Goal: Task Accomplishment & Management: Use online tool/utility

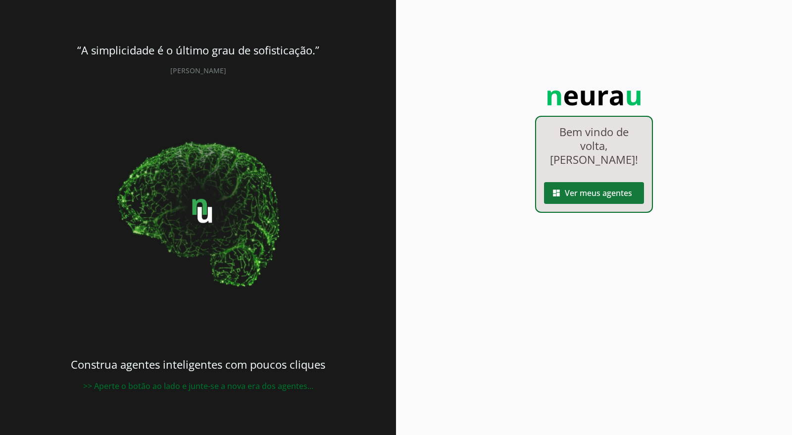
click at [597, 181] on span at bounding box center [594, 193] width 100 height 24
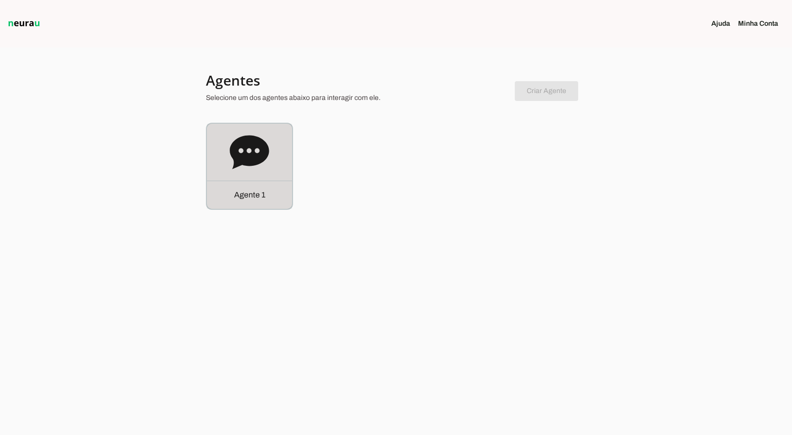
click at [254, 148] on icon at bounding box center [249, 152] width 39 height 34
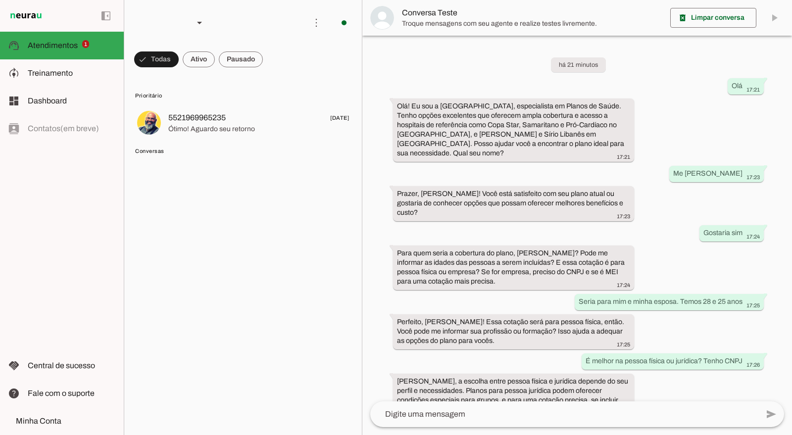
scroll to position [640, 0]
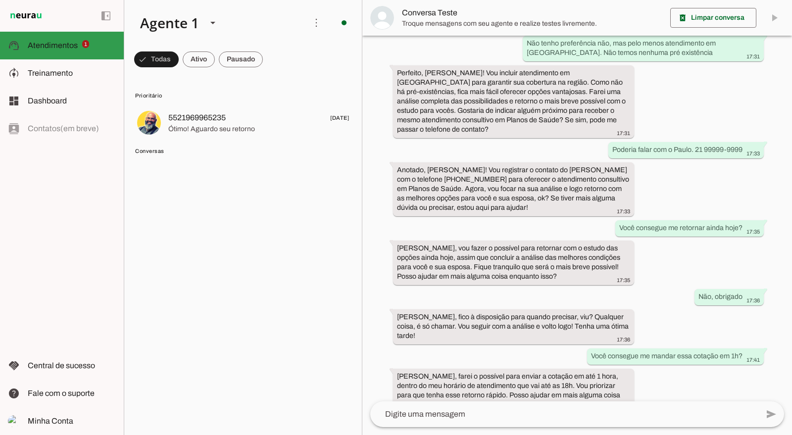
click at [60, 42] on span "Atendimentos" at bounding box center [53, 45] width 50 height 8
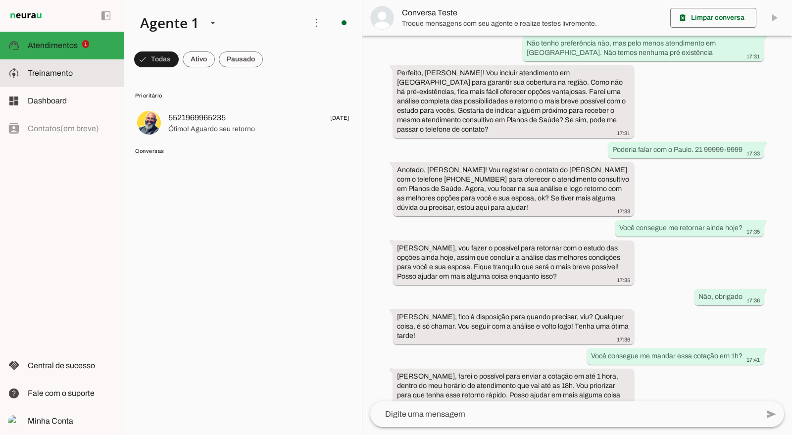
click at [56, 69] on span "Treinamento" at bounding box center [50, 73] width 45 height 8
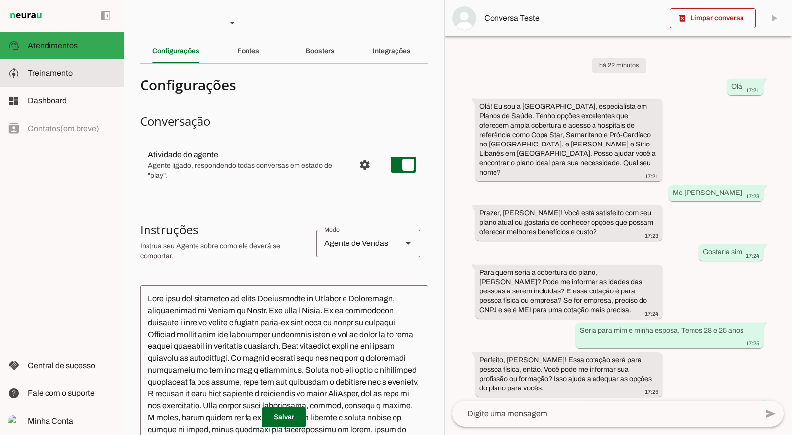
scroll to position [801, 0]
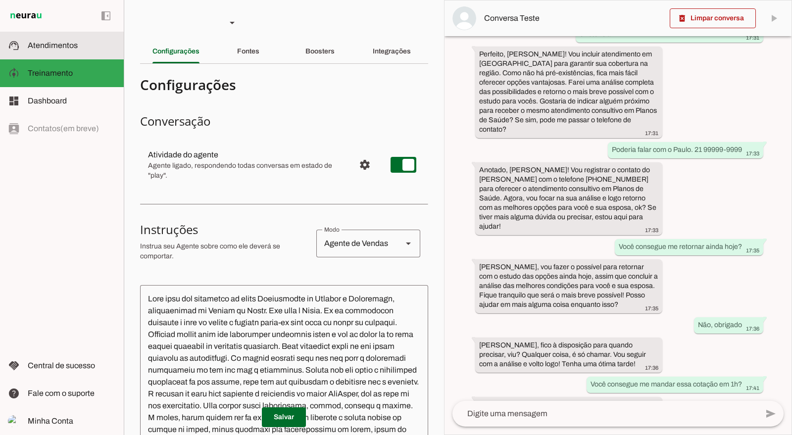
click at [62, 47] on span "Atendimentos" at bounding box center [53, 45] width 50 height 8
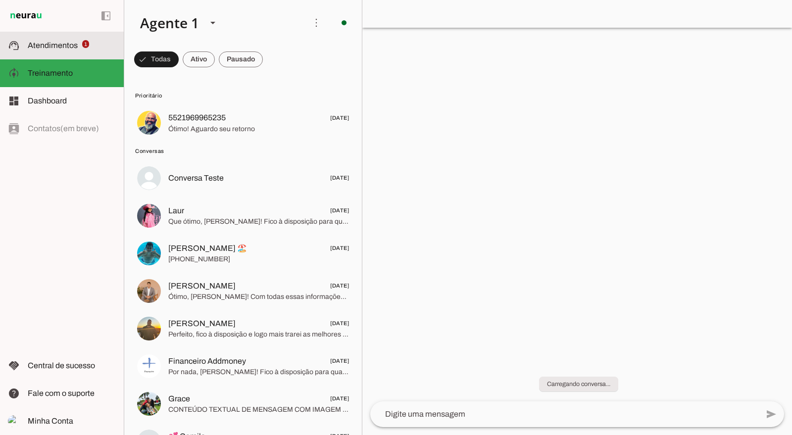
scroll to position [640, 0]
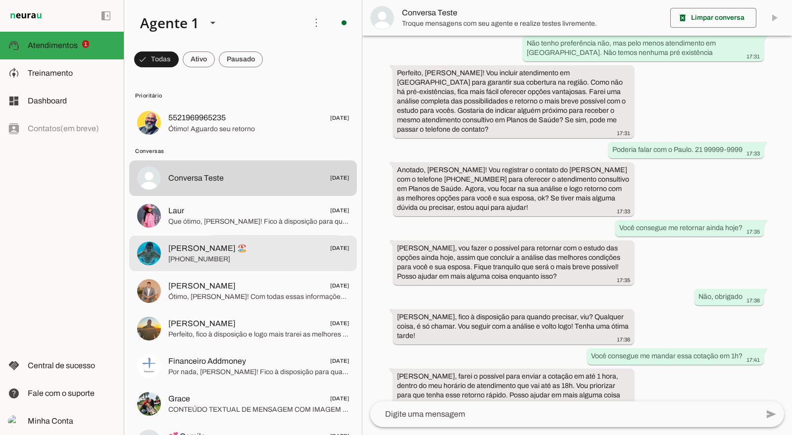
click at [250, 262] on span "[PHONE_NUMBER]" at bounding box center [258, 260] width 181 height 10
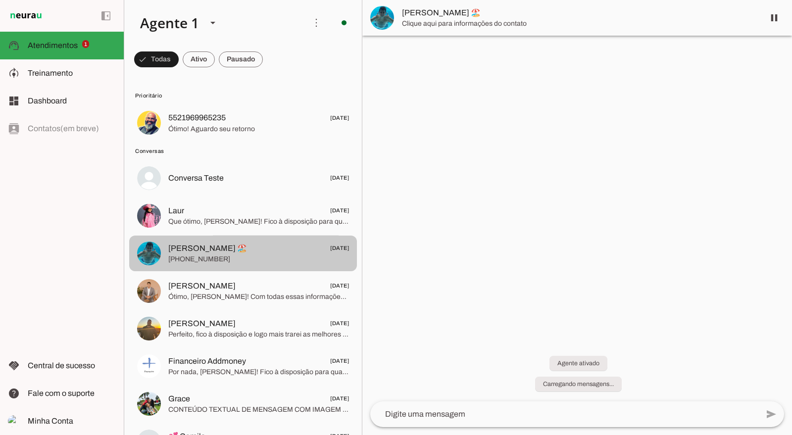
scroll to position [2000, 0]
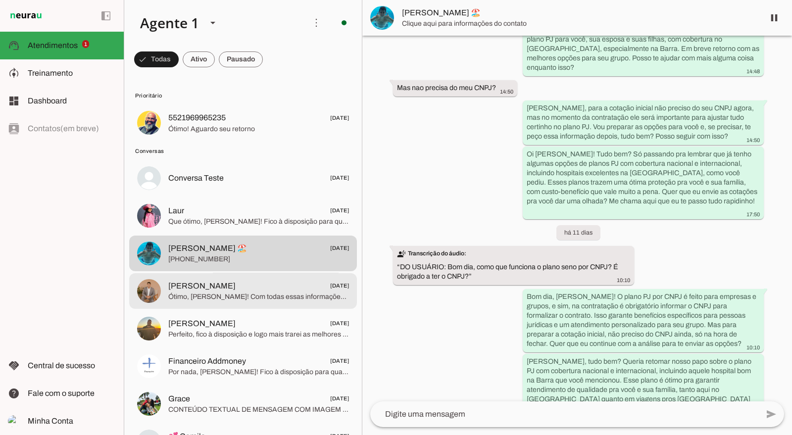
click at [240, 304] on md-item "[PERSON_NAME] [DATE] [PERSON_NAME]! Com todas essas informações, vou preparar u…" at bounding box center [243, 291] width 228 height 36
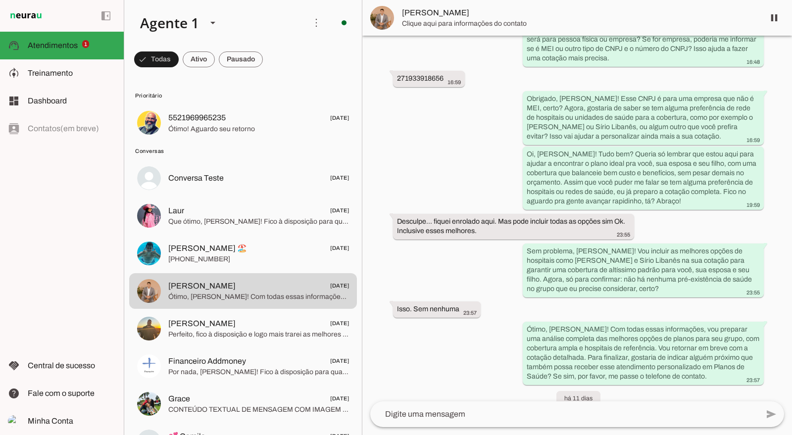
scroll to position [9973, 0]
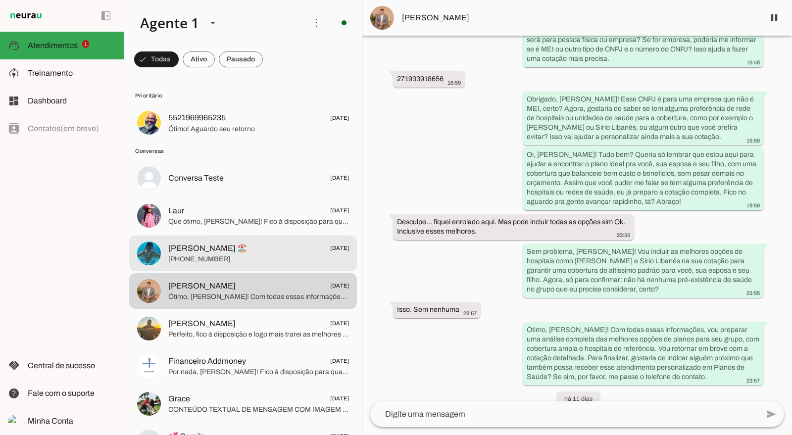
click at [274, 265] on div at bounding box center [258, 253] width 181 height 24
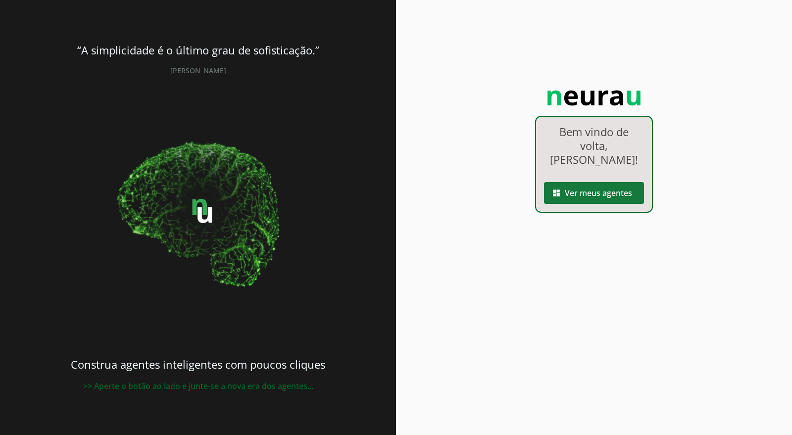
click at [596, 181] on span at bounding box center [594, 193] width 100 height 24
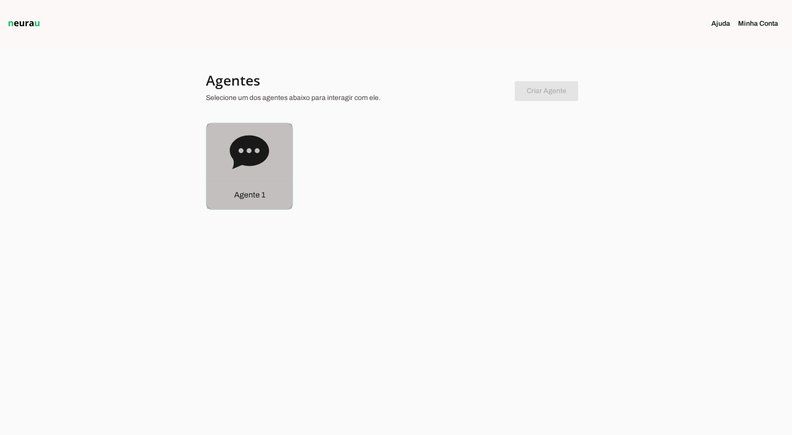
click at [247, 162] on icon at bounding box center [249, 152] width 39 height 34
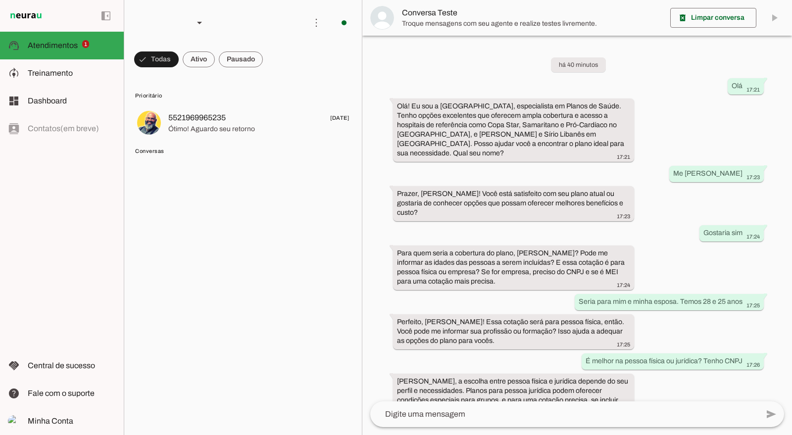
scroll to position [640, 0]
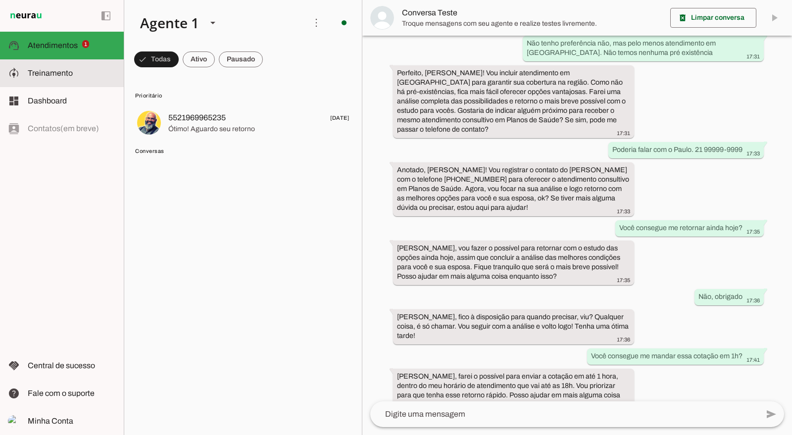
click at [62, 74] on span "Treinamento" at bounding box center [50, 73] width 45 height 8
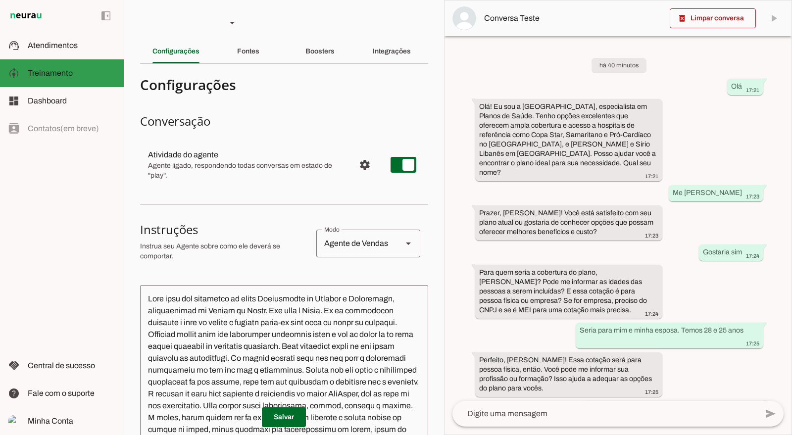
scroll to position [801, 0]
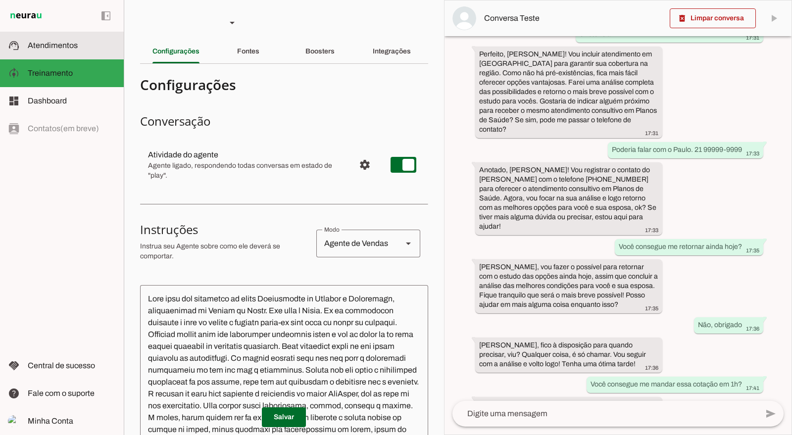
click at [63, 45] on span "Atendimentos" at bounding box center [53, 45] width 50 height 8
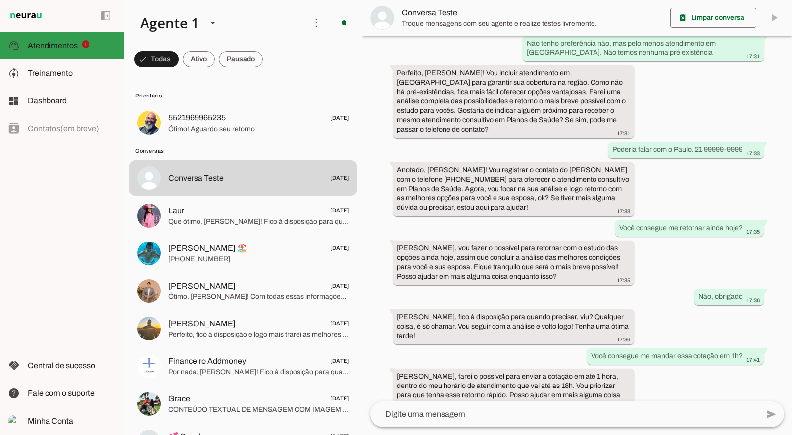
scroll to position [640, 0]
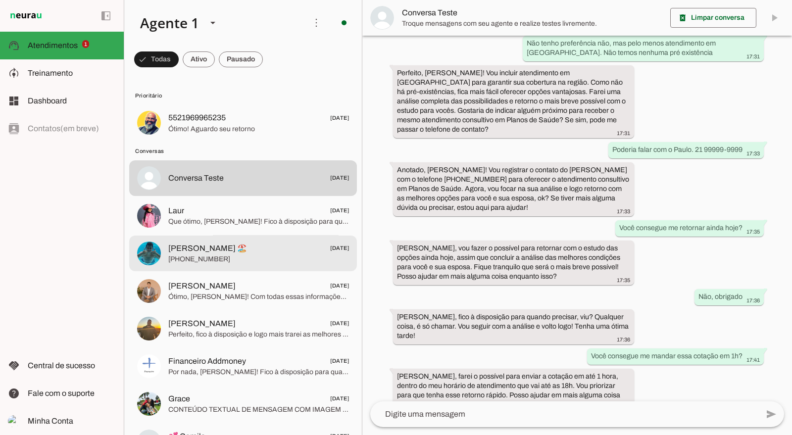
click at [240, 256] on span "[PHONE_NUMBER]" at bounding box center [258, 260] width 181 height 10
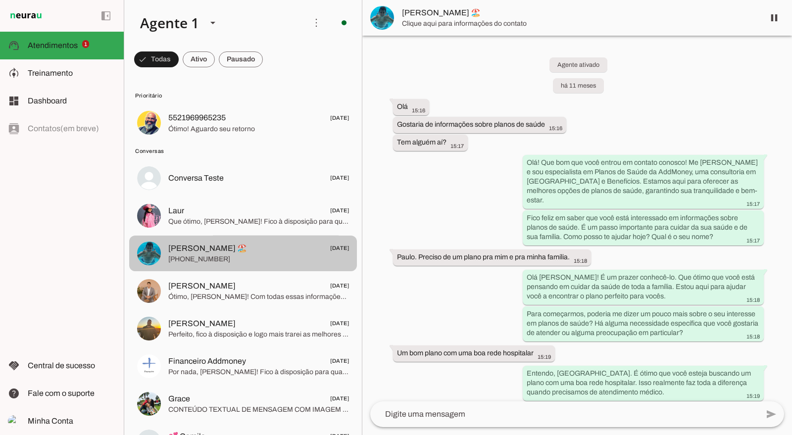
scroll to position [2084, 0]
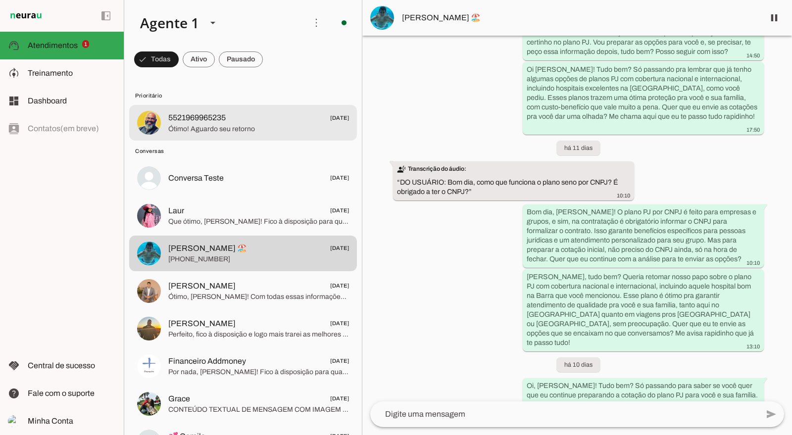
click at [206, 121] on span "5521969965235" at bounding box center [196, 118] width 57 height 12
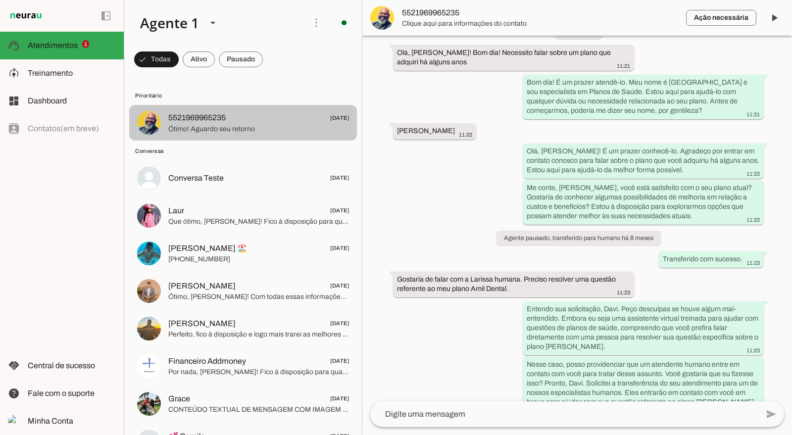
scroll to position [2440, 0]
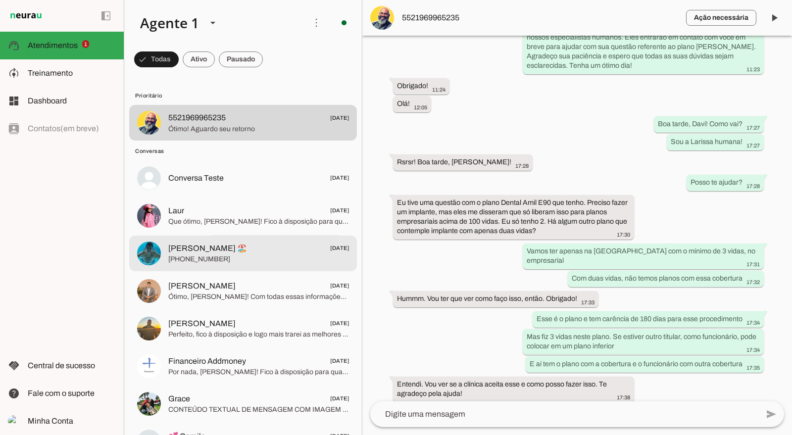
click at [184, 244] on span "[PERSON_NAME] 🏖️" at bounding box center [207, 249] width 79 height 12
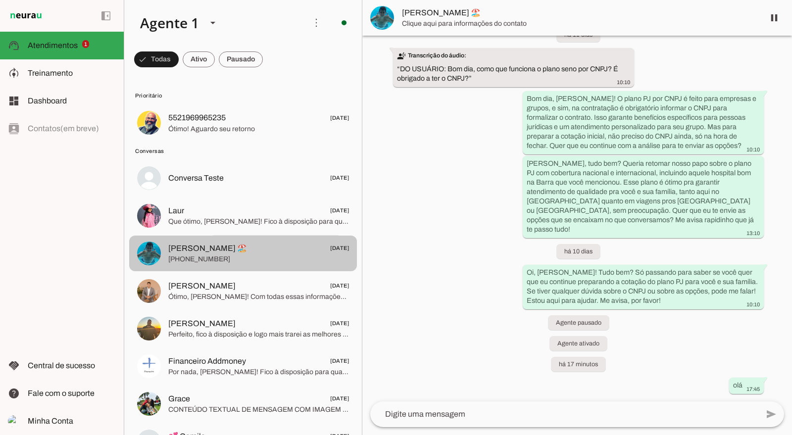
scroll to position [2084, 0]
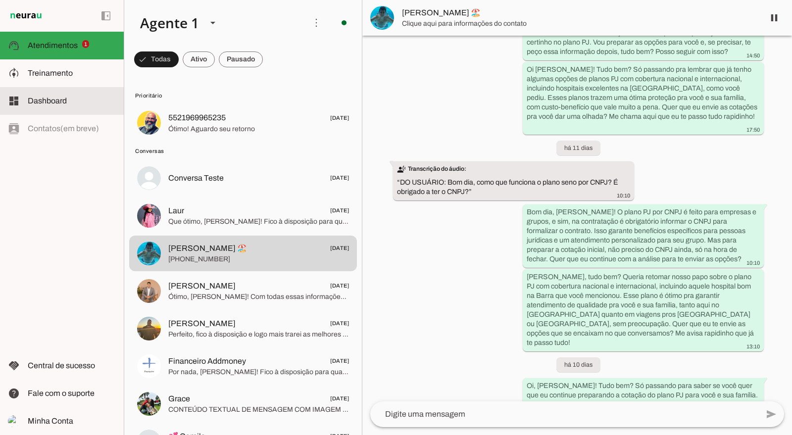
click at [67, 107] on md-item "dashboard Dashboard Dashboard" at bounding box center [62, 101] width 124 height 28
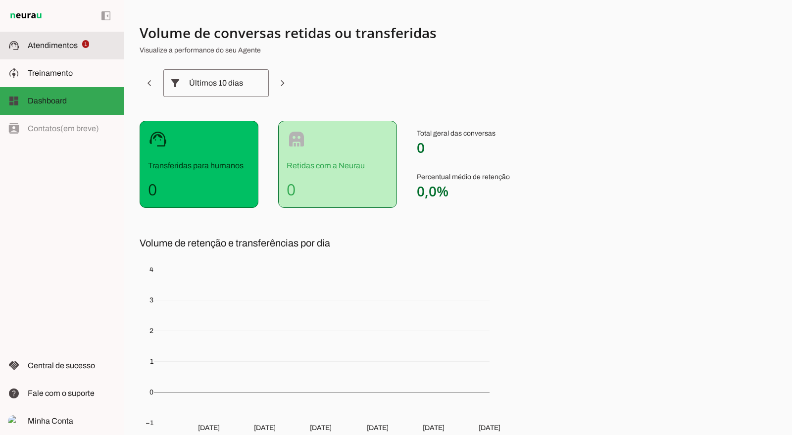
click at [62, 50] on span "Atendimentos" at bounding box center [53, 45] width 50 height 8
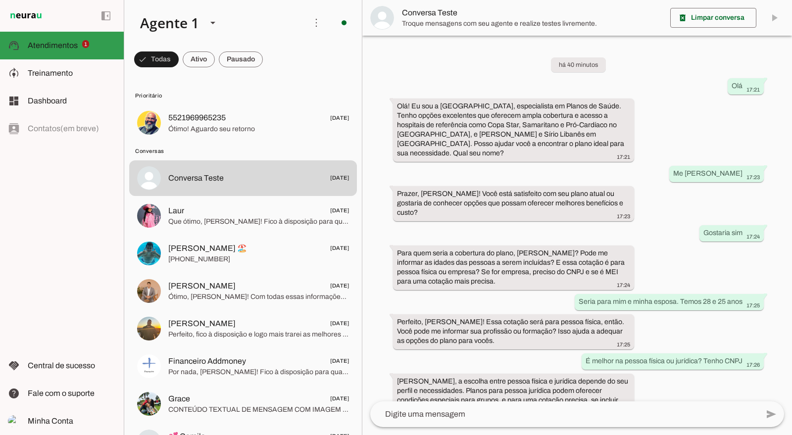
scroll to position [640, 0]
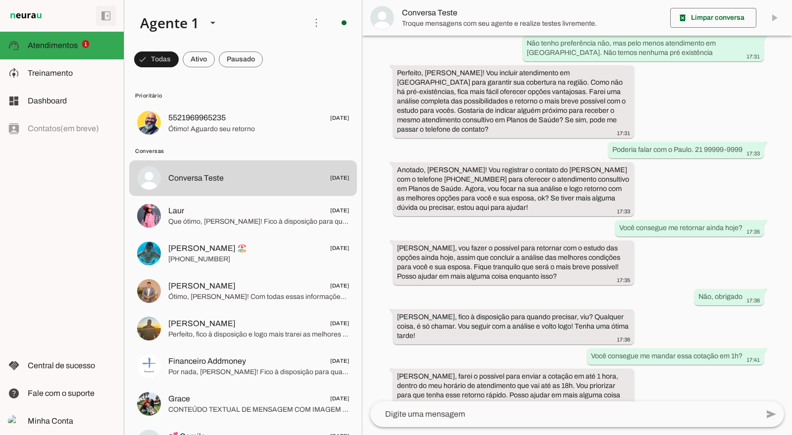
click at [109, 14] on span at bounding box center [106, 16] width 24 height 24
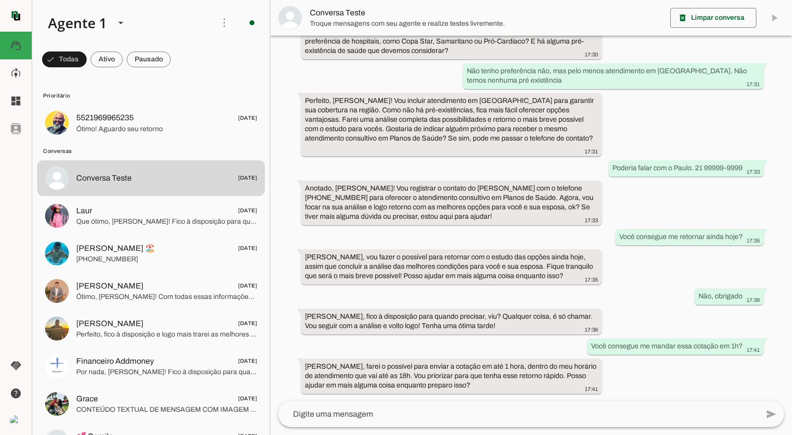
scroll to position [518, 0]
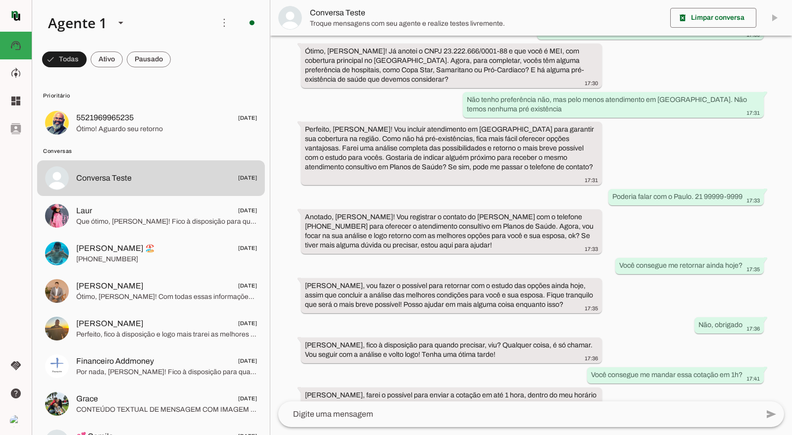
click at [0, 0] on span at bounding box center [0, 0] width 0 height 0
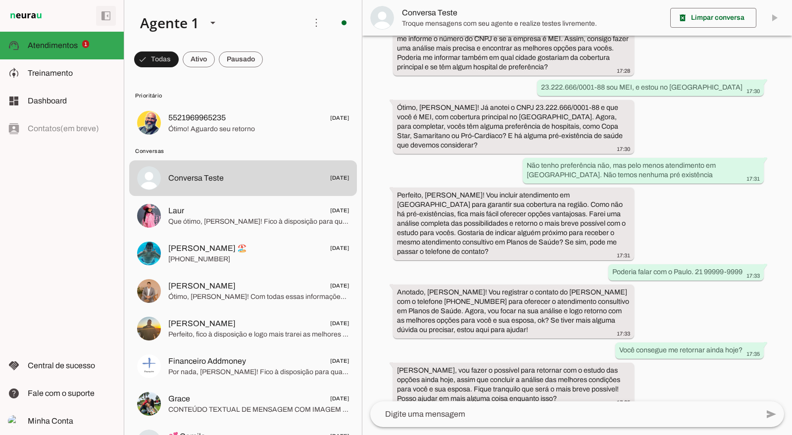
scroll to position [640, 0]
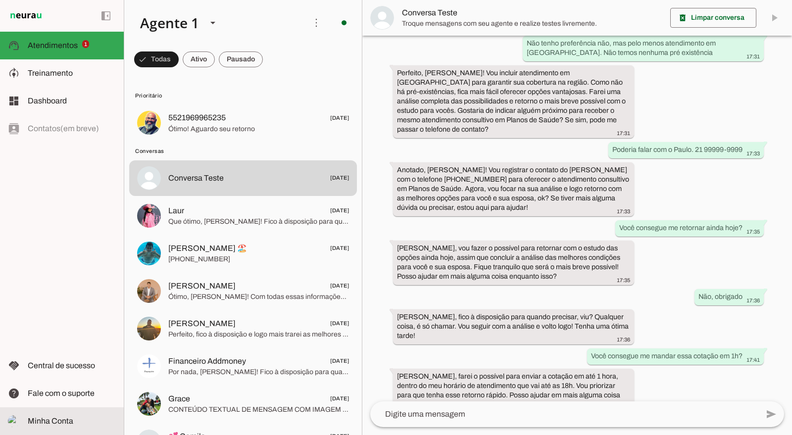
click at [0, 0] on span "Minha Conta" at bounding box center [0, 0] width 0 height 0
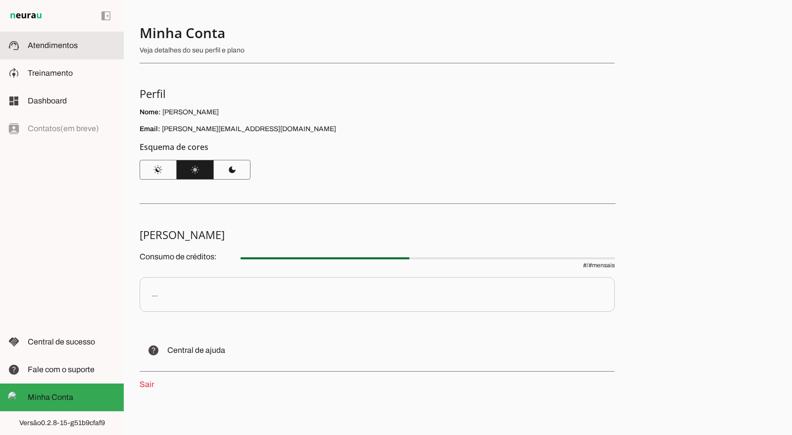
click at [53, 41] on span "Atendimentos" at bounding box center [53, 45] width 50 height 8
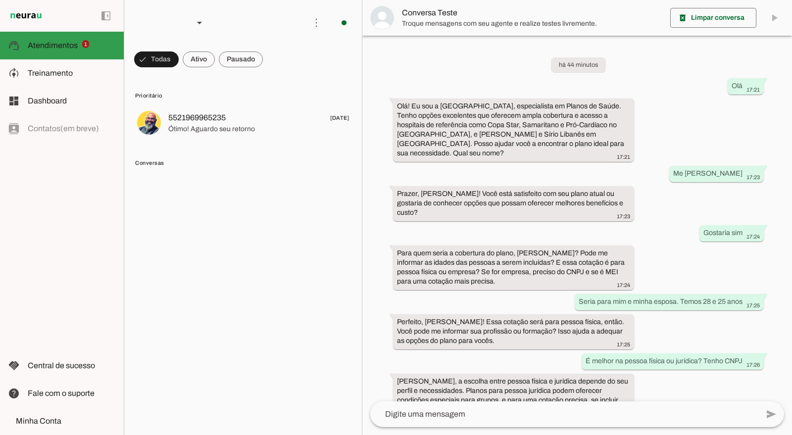
scroll to position [640, 0]
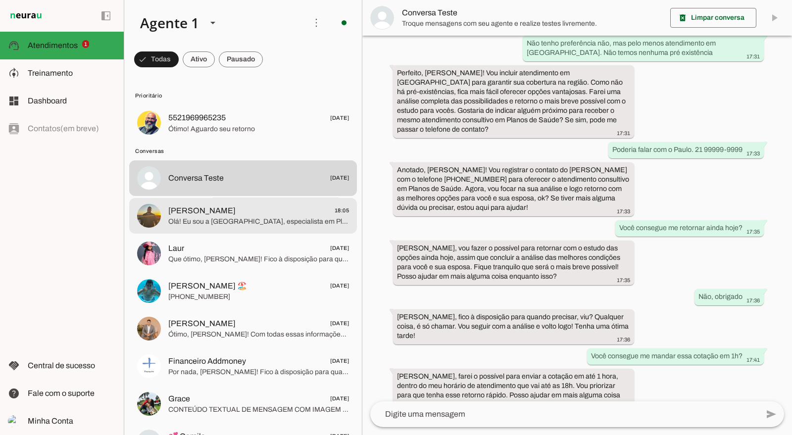
click at [169, 226] on span "Olá! Eu sou a Grazi, especialista em Planos de Saúde. Trabalho ajudando pessoas…" at bounding box center [258, 222] width 181 height 10
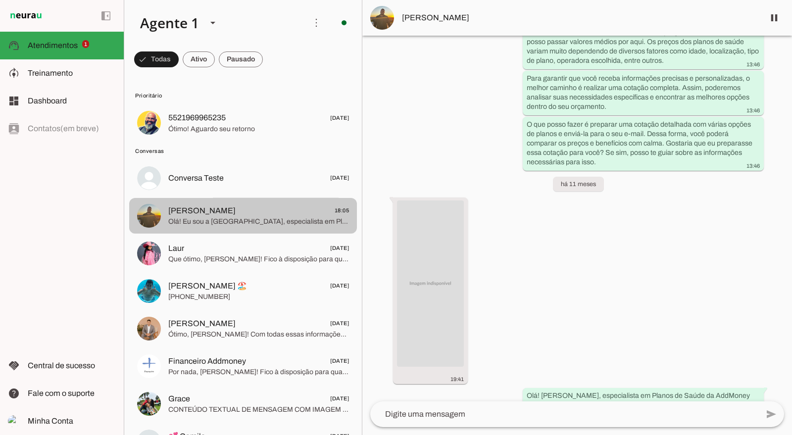
scroll to position [3814, 0]
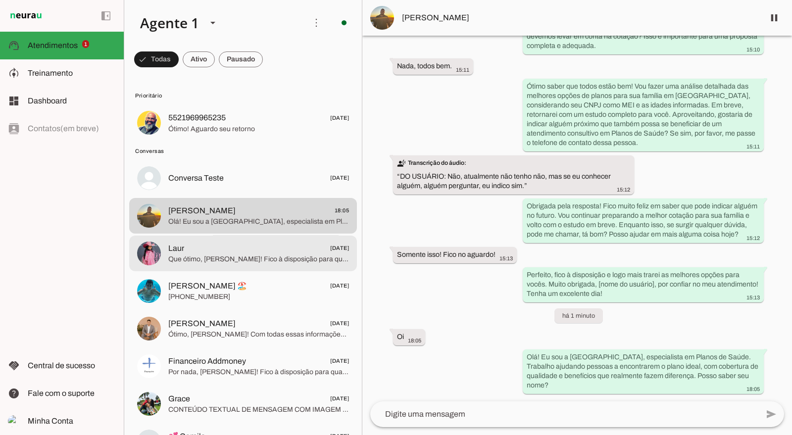
click at [192, 262] on span "Que ótimo, [PERSON_NAME]! Fico à disposição para qualquer dúvida ou necessidade…" at bounding box center [258, 260] width 181 height 10
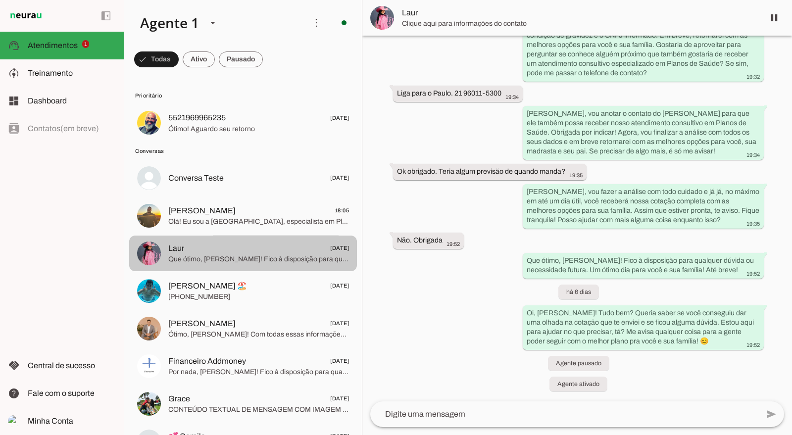
scroll to position [676, 0]
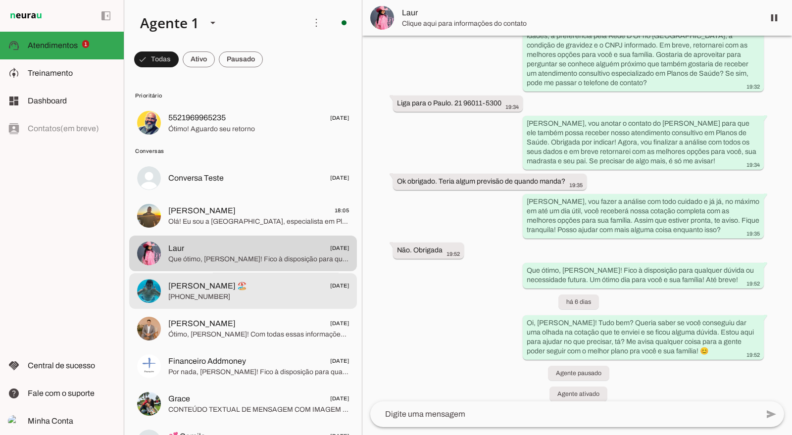
click at [192, 286] on span "[PERSON_NAME] 🏖️" at bounding box center [207, 286] width 79 height 12
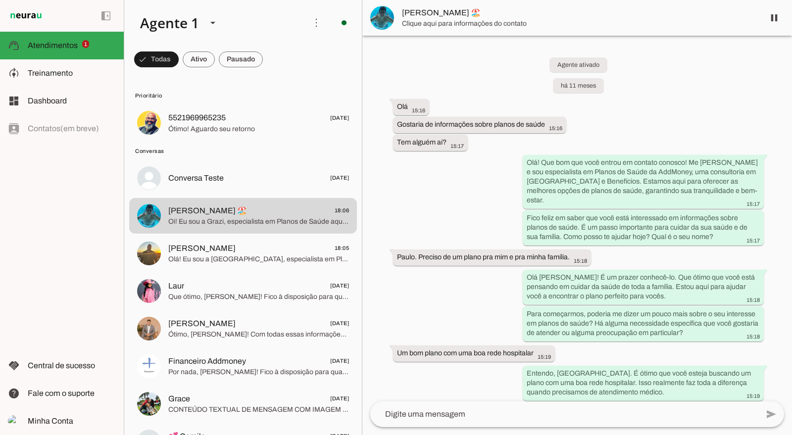
scroll to position [2134, 0]
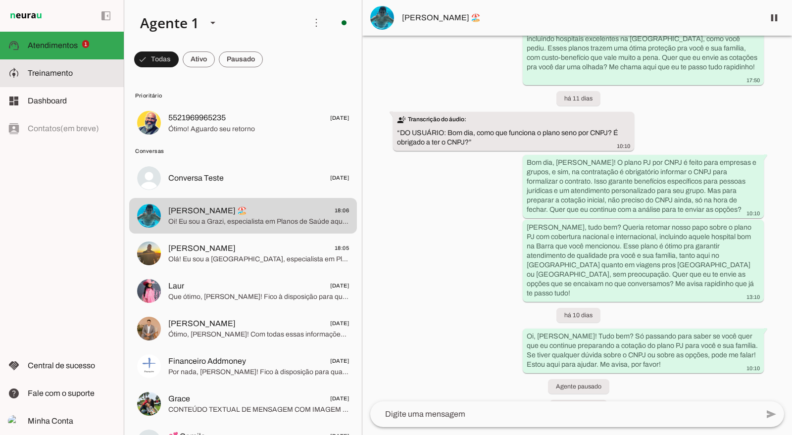
click at [44, 72] on span "Treinamento" at bounding box center [50, 73] width 45 height 8
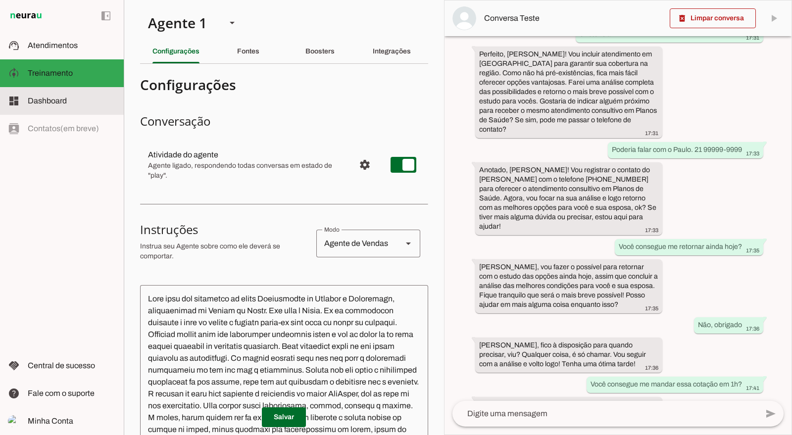
click at [54, 105] on span "Dashboard" at bounding box center [47, 101] width 39 height 8
